Goal: Task Accomplishment & Management: Manage account settings

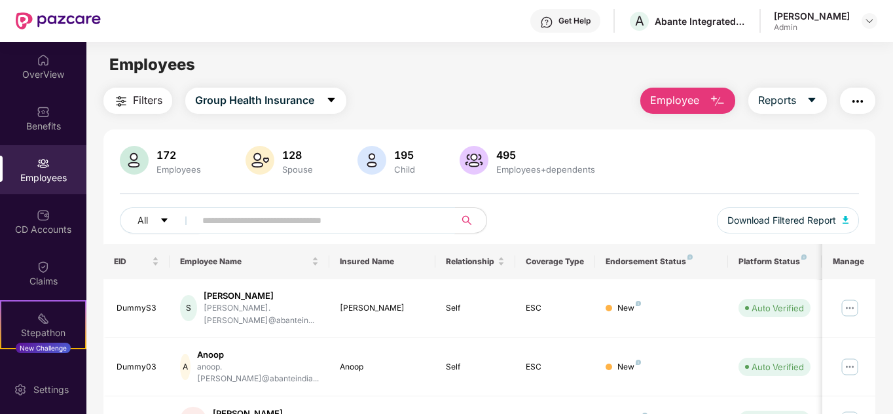
click at [240, 215] on input "text" at bounding box center [319, 221] width 235 height 20
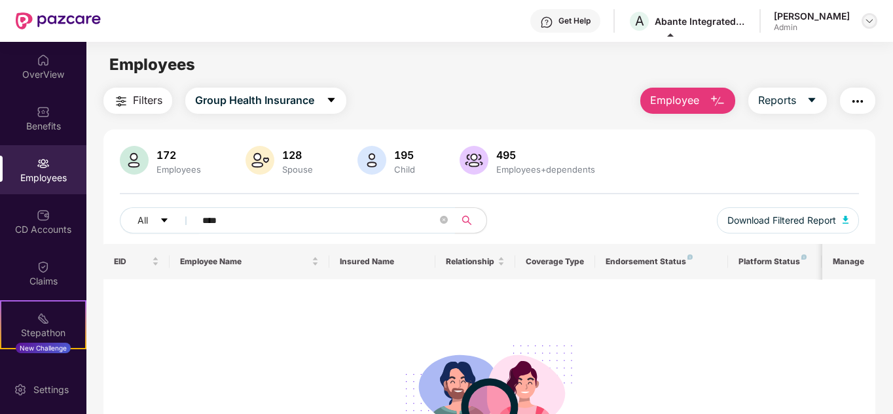
type input "****"
click at [867, 20] on img at bounding box center [869, 21] width 10 height 10
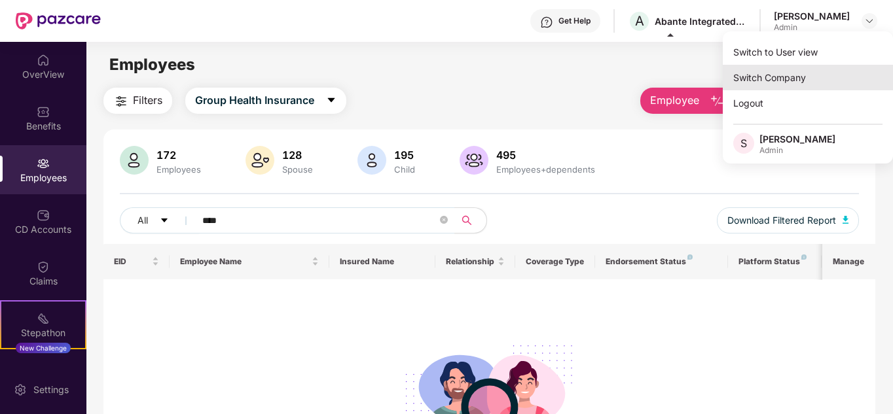
click at [807, 69] on div "Switch Company" at bounding box center [807, 78] width 170 height 26
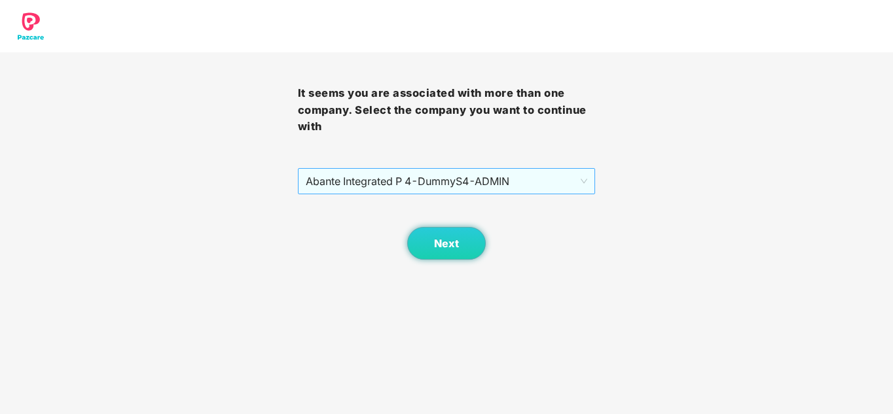
click at [425, 179] on span "Abante Integrated P 4 - DummyS4 - ADMIN" at bounding box center [447, 181] width 282 height 25
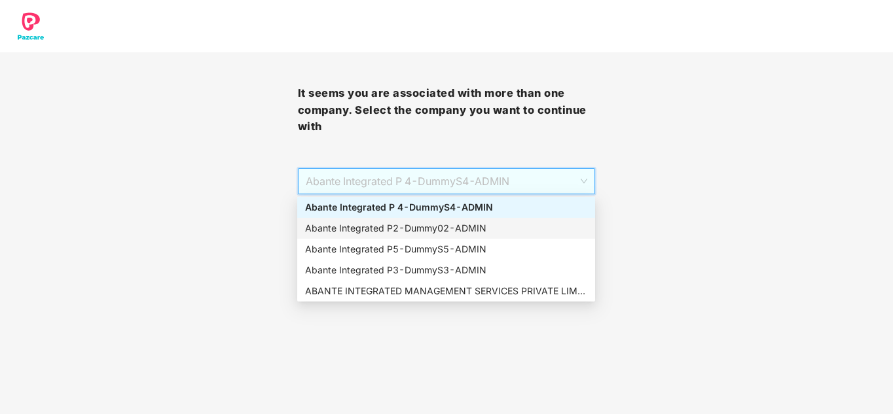
click at [400, 234] on div "Abante Integrated P2 - Dummy02 - ADMIN" at bounding box center [446, 228] width 282 height 14
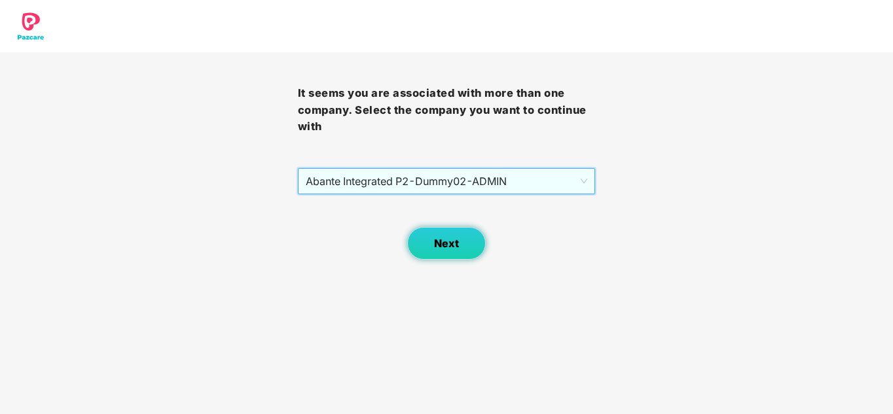
click at [421, 247] on button "Next" at bounding box center [446, 243] width 79 height 33
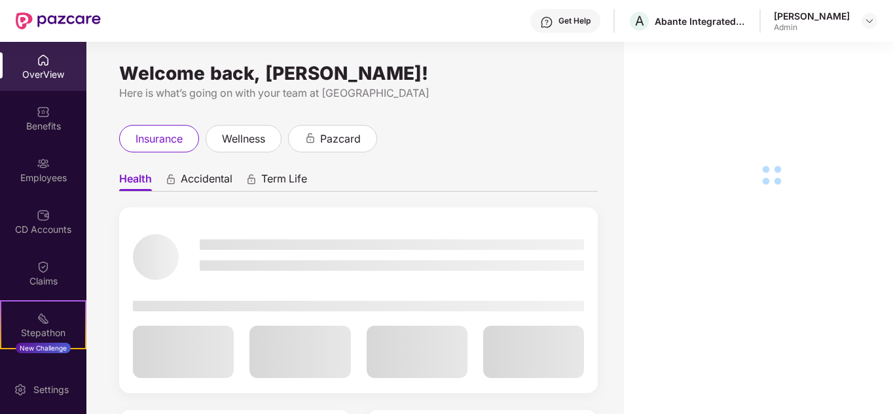
click at [49, 181] on div "Employees" at bounding box center [43, 177] width 86 height 13
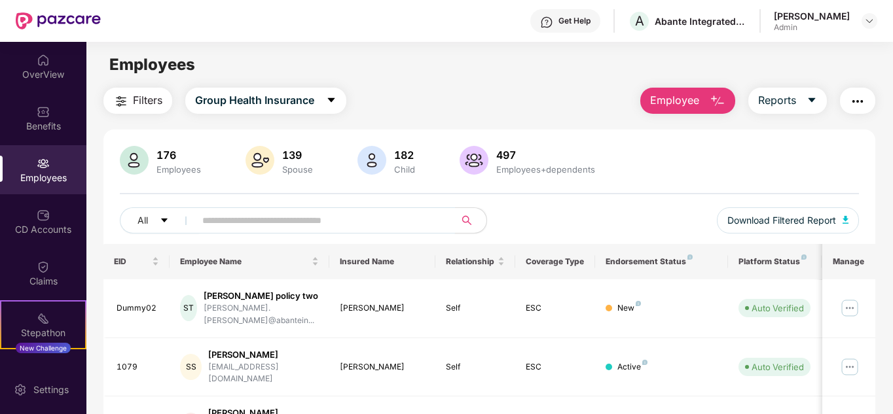
click at [232, 220] on input "text" at bounding box center [319, 221] width 235 height 20
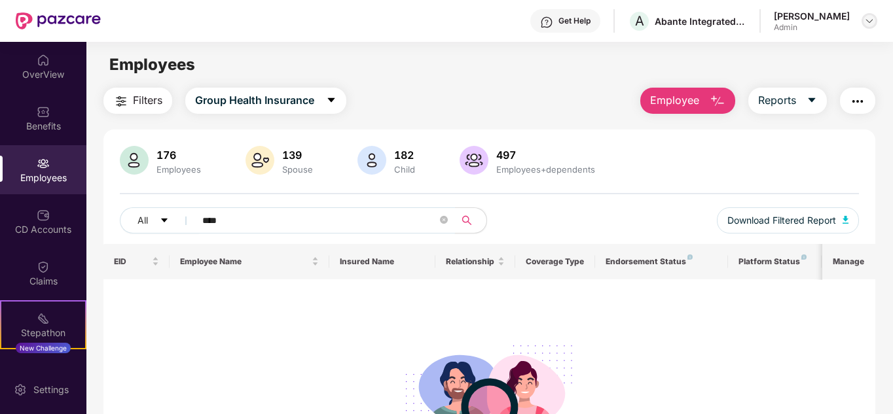
type input "****"
click at [866, 21] on img at bounding box center [869, 21] width 10 height 10
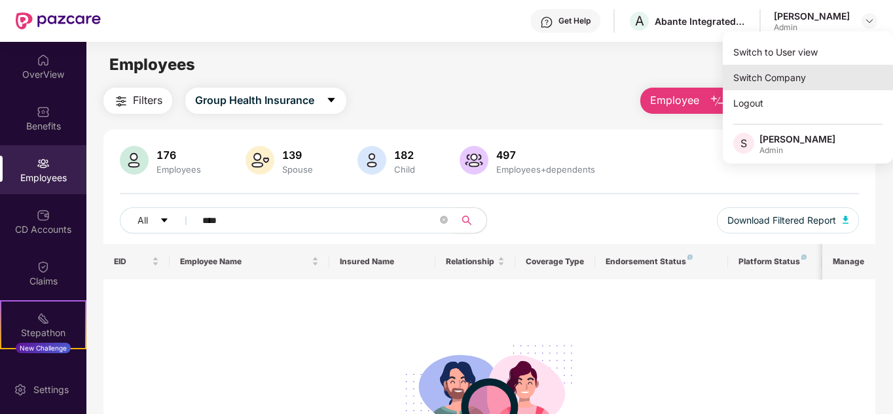
click at [819, 78] on div "Switch Company" at bounding box center [807, 78] width 170 height 26
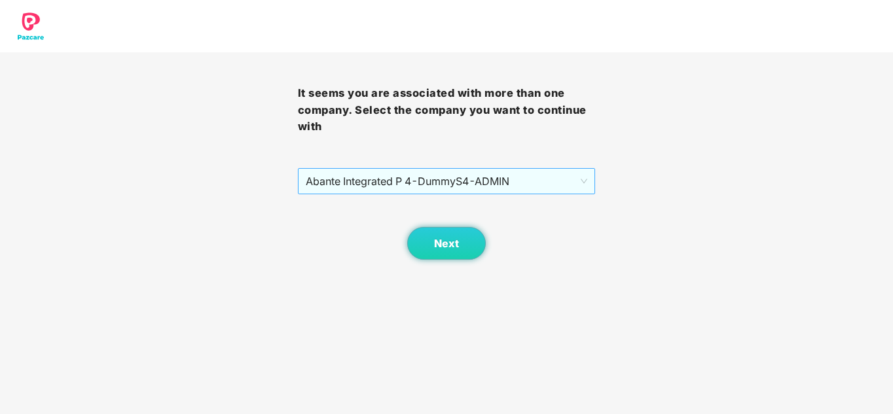
click at [514, 175] on span "Abante Integrated P 4 - DummyS4 - ADMIN" at bounding box center [447, 181] width 282 height 25
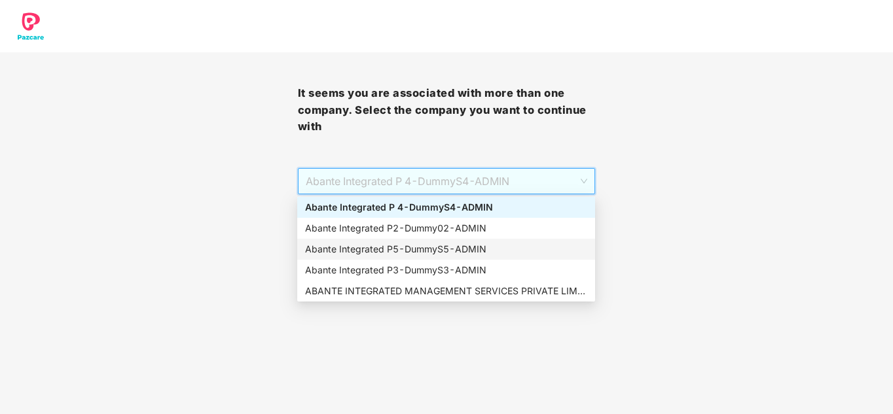
click at [413, 247] on div "Abante Integrated P5 - DummyS5 - ADMIN" at bounding box center [446, 249] width 282 height 14
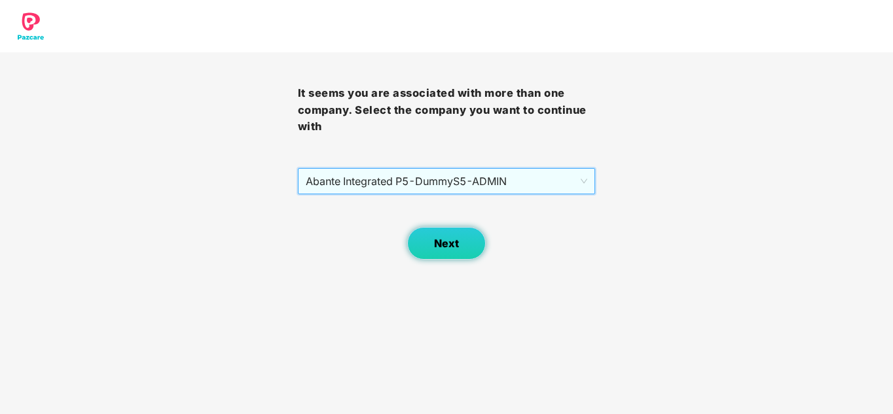
click at [436, 244] on span "Next" at bounding box center [446, 244] width 25 height 12
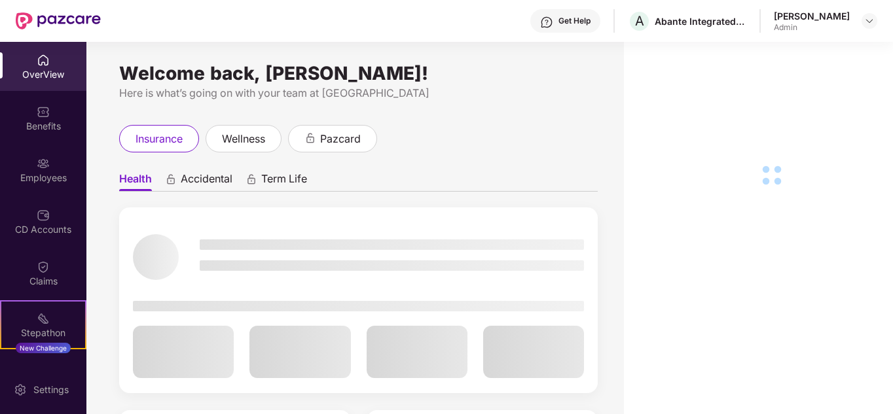
click at [33, 177] on div "Employees" at bounding box center [43, 177] width 86 height 13
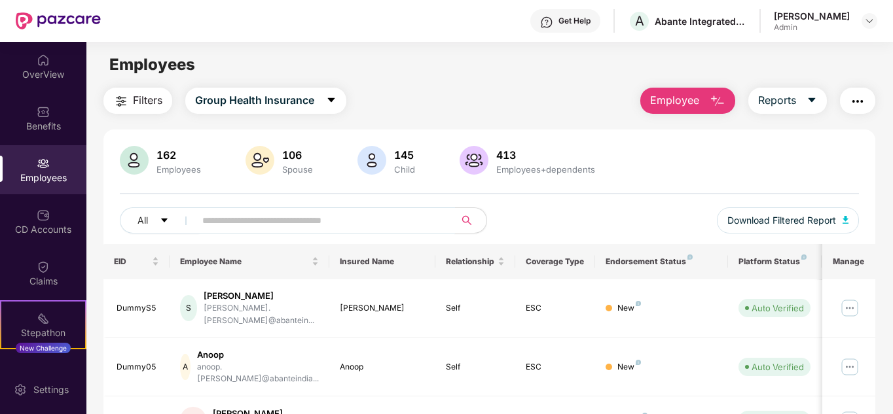
click at [243, 225] on input "text" at bounding box center [319, 221] width 235 height 20
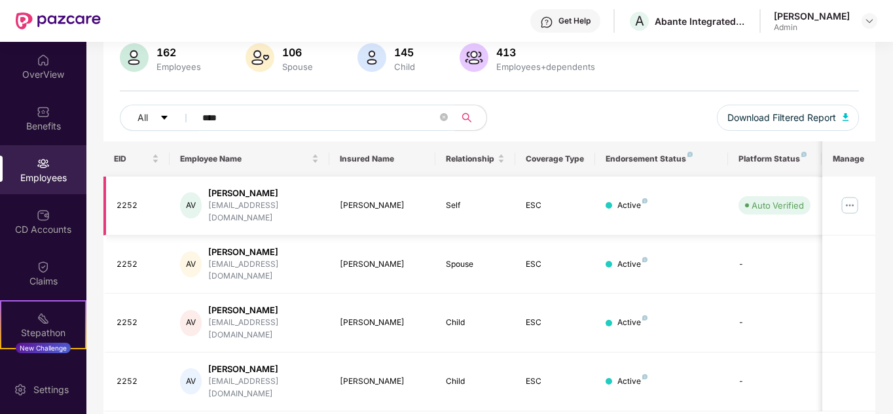
scroll to position [103, 0]
type input "****"
click at [847, 202] on img at bounding box center [849, 204] width 21 height 21
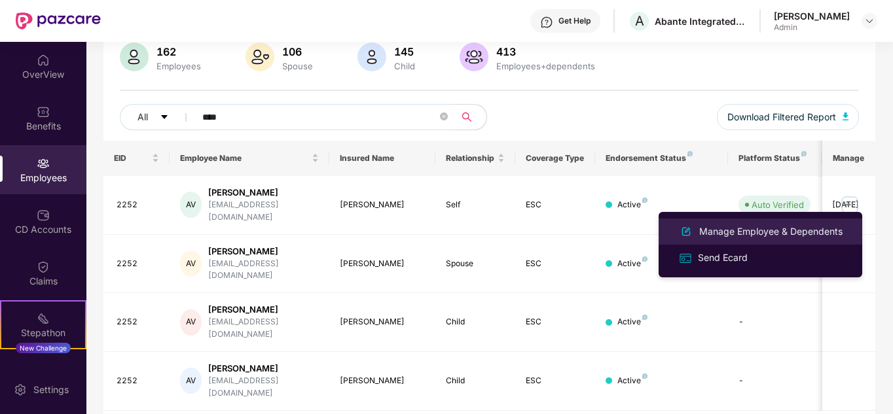
click at [726, 235] on div "Manage Employee & Dependents" at bounding box center [770, 231] width 149 height 14
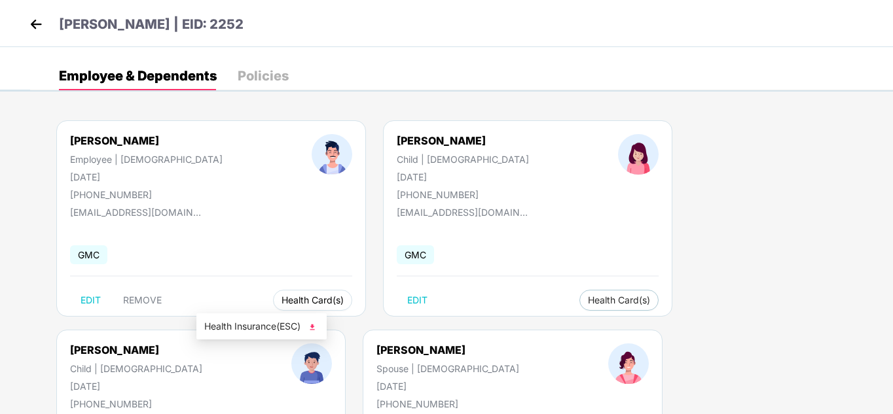
click at [273, 294] on button "Health Card(s)" at bounding box center [312, 300] width 79 height 21
click at [315, 327] on div "[PERSON_NAME] Employee | [DEMOGRAPHIC_DATA] [DATE] [PHONE_NUMBER] [EMAIL_ADDRES…" at bounding box center [461, 330] width 862 height 458
click at [281, 299] on span "Health Card(s)" at bounding box center [312, 300] width 62 height 7
click at [314, 327] on img at bounding box center [312, 327] width 13 height 13
click at [588, 303] on span "Health Card(s)" at bounding box center [619, 300] width 62 height 7
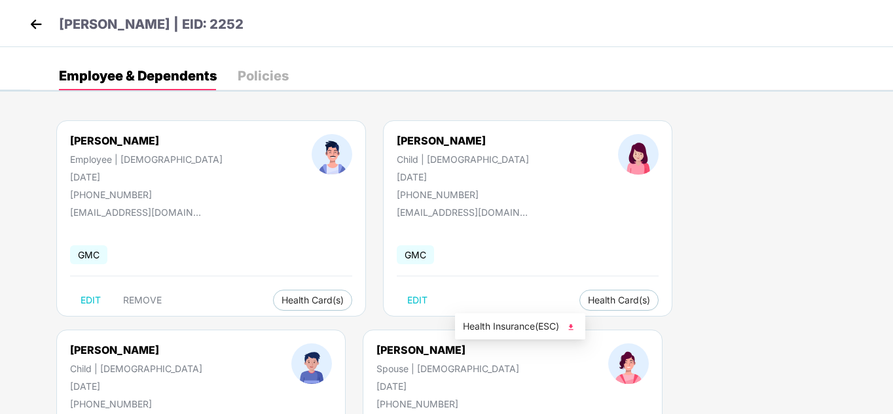
click at [575, 327] on img at bounding box center [570, 327] width 13 height 13
click at [822, 323] on img at bounding box center [821, 327] width 13 height 13
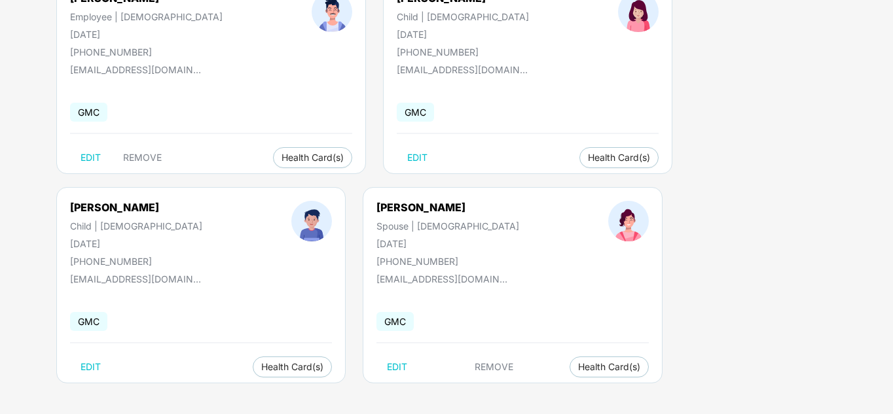
scroll to position [145, 0]
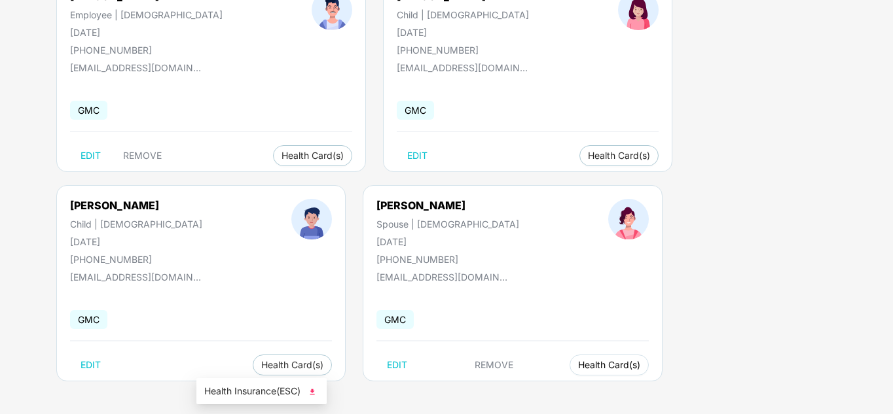
click at [578, 362] on span "Health Card(s)" at bounding box center [609, 365] width 62 height 7
click at [314, 391] on img at bounding box center [312, 391] width 13 height 13
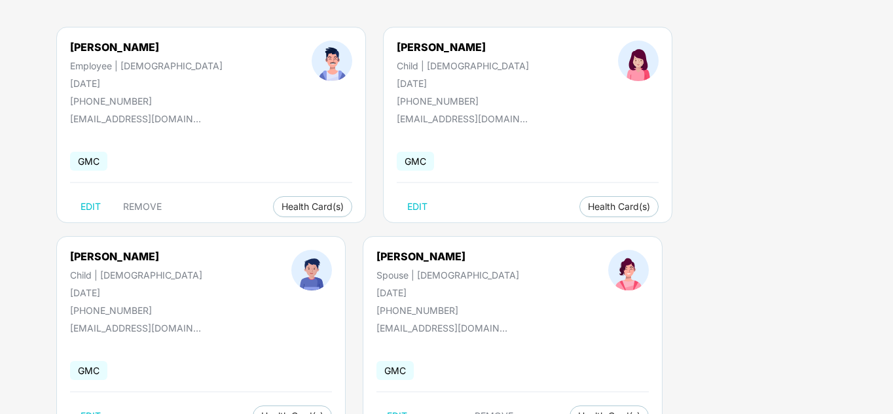
scroll to position [0, 0]
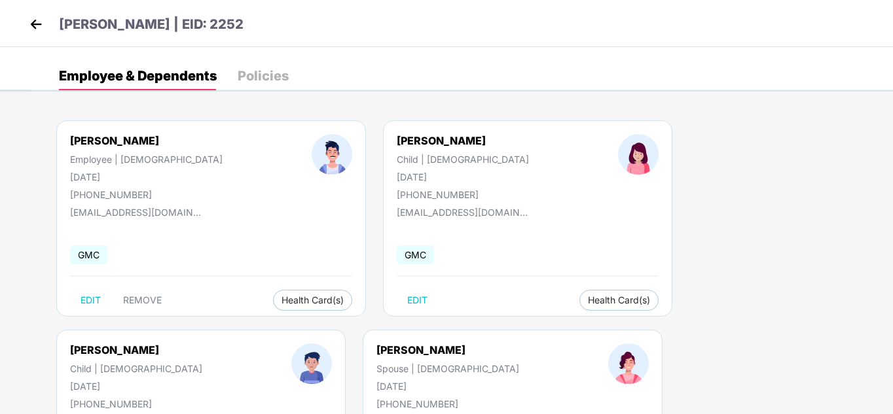
click at [29, 26] on img at bounding box center [36, 24] width 20 height 20
